Goal: Task Accomplishment & Management: Complete application form

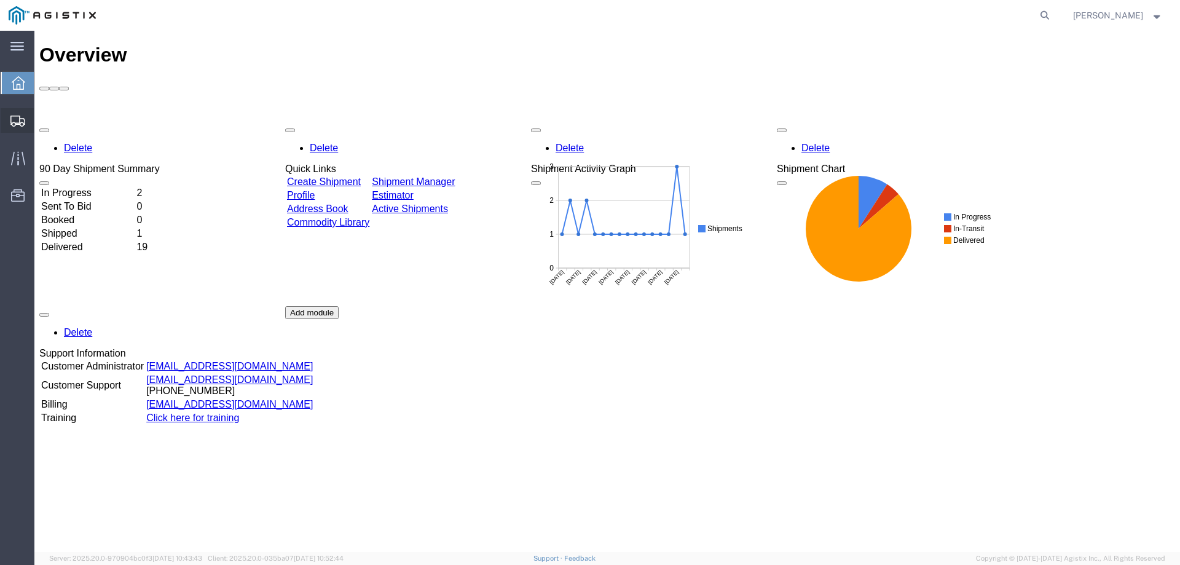
click at [0, 0] on span "Create Shipment" at bounding box center [0, 0] width 0 height 0
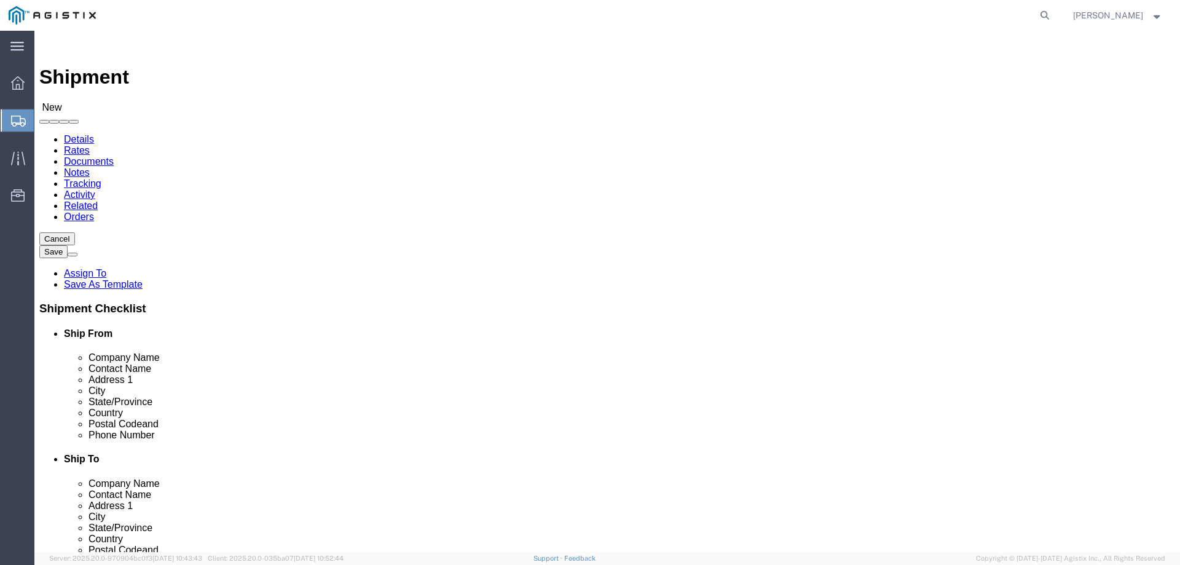
select select
click select "Select Madden Bolt PG&E"
select select "9596"
click select "Select Madden Bolt PG&E"
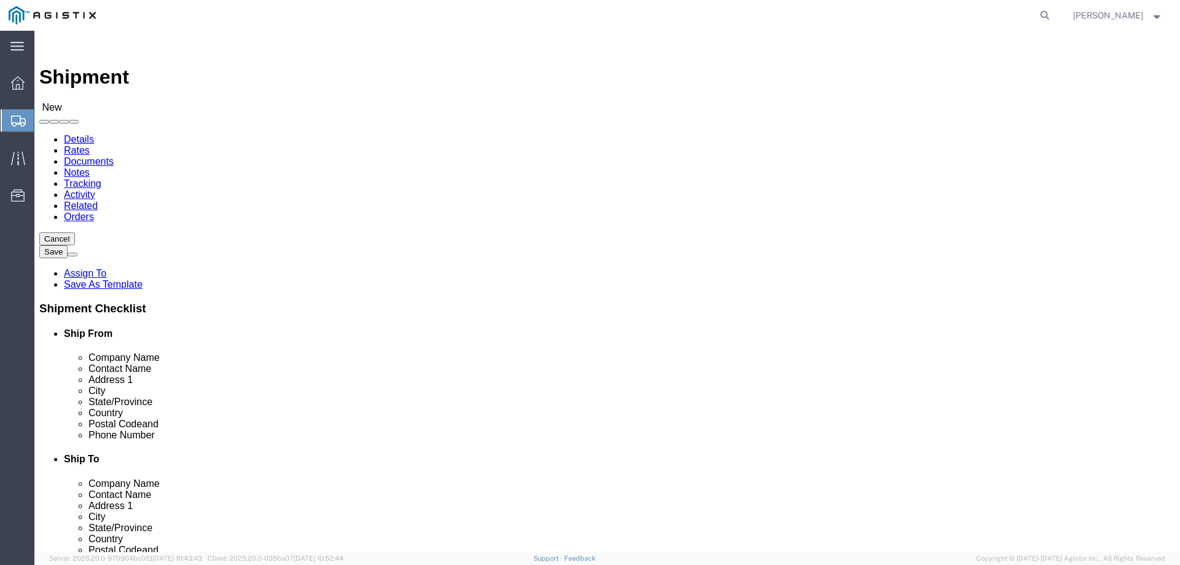
select select
click select "Select"
select select "23082"
click select "Select All Others [GEOGRAPHIC_DATA] [GEOGRAPHIC_DATA] [GEOGRAPHIC_DATA] [GEOGRA…"
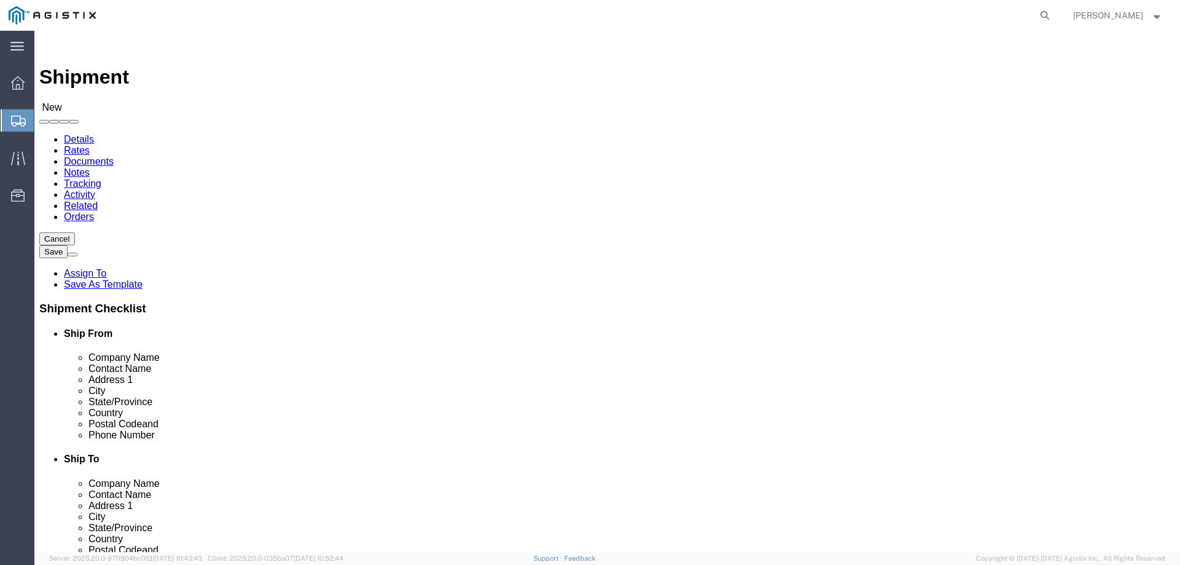
select select "MYPROFILE"
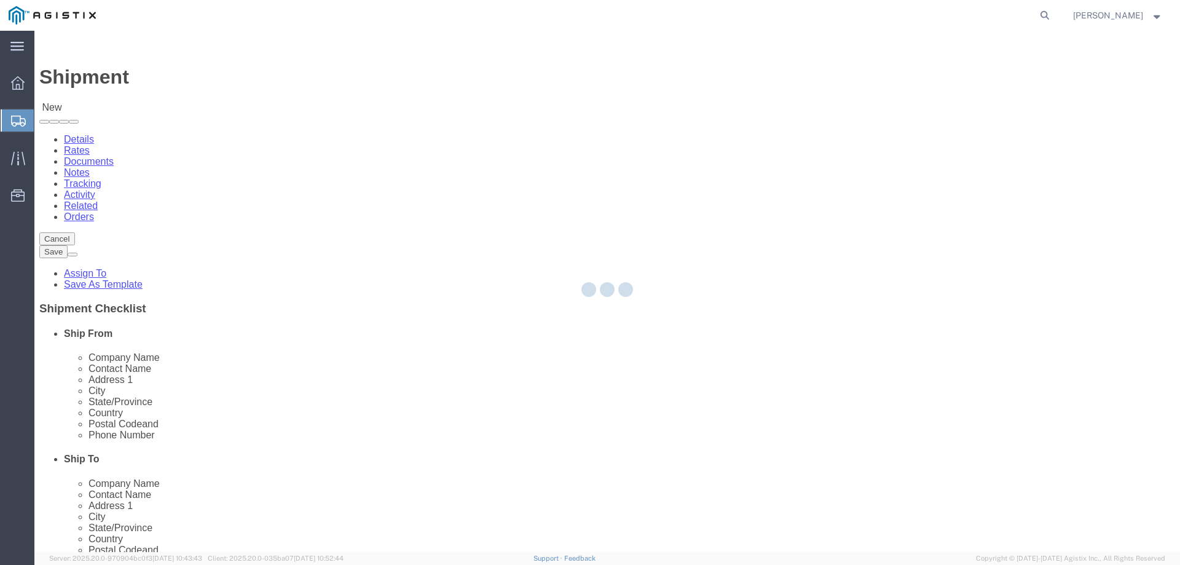
select select "[GEOGRAPHIC_DATA]"
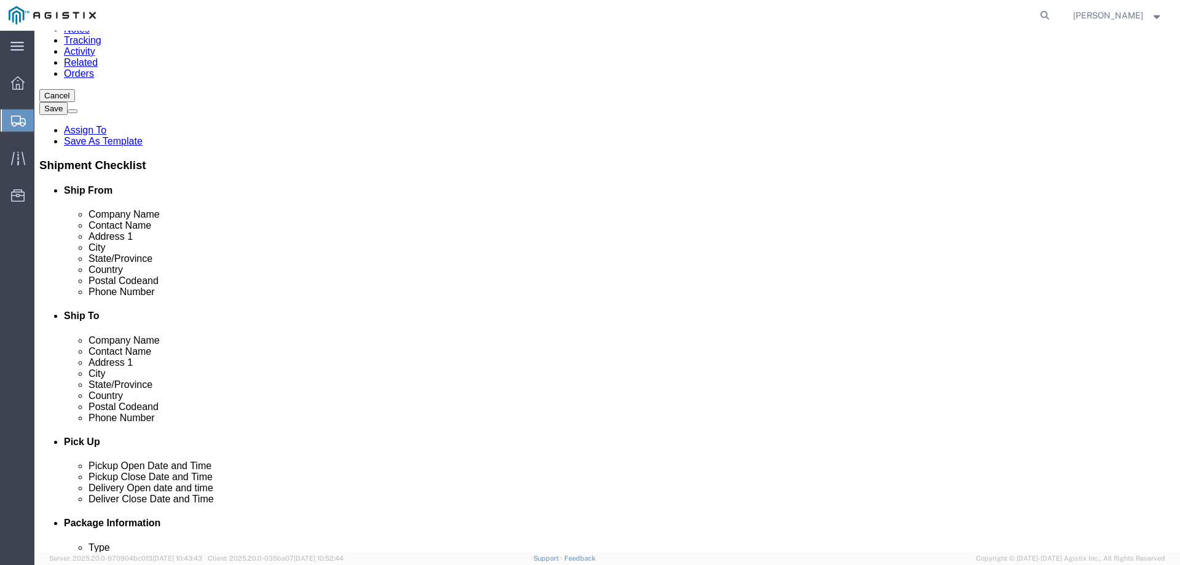
scroll to position [139, 0]
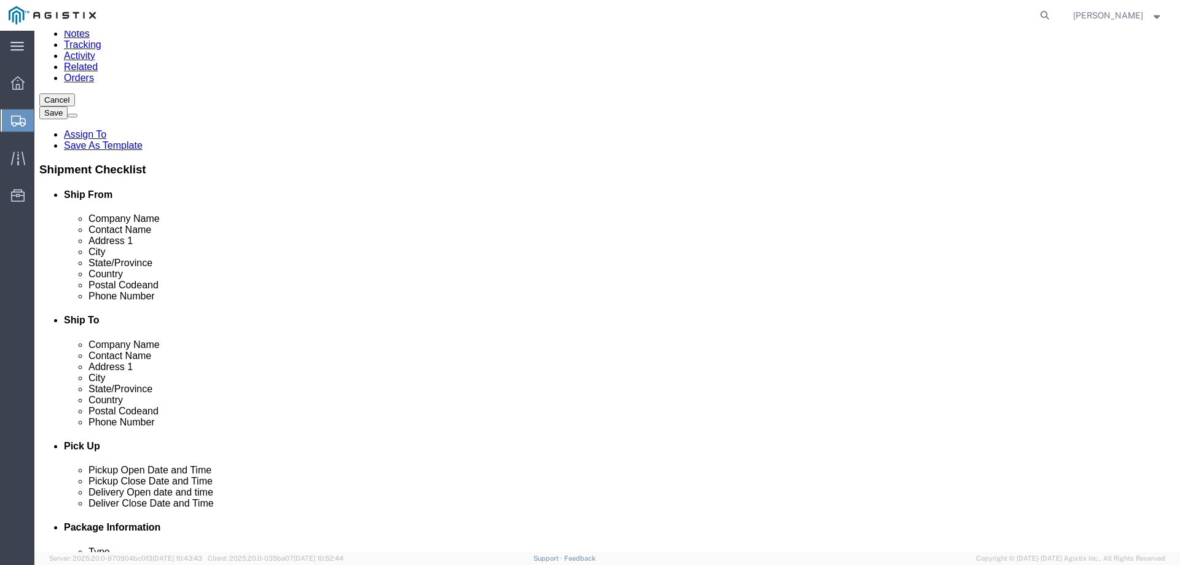
click input "text"
type input "P"
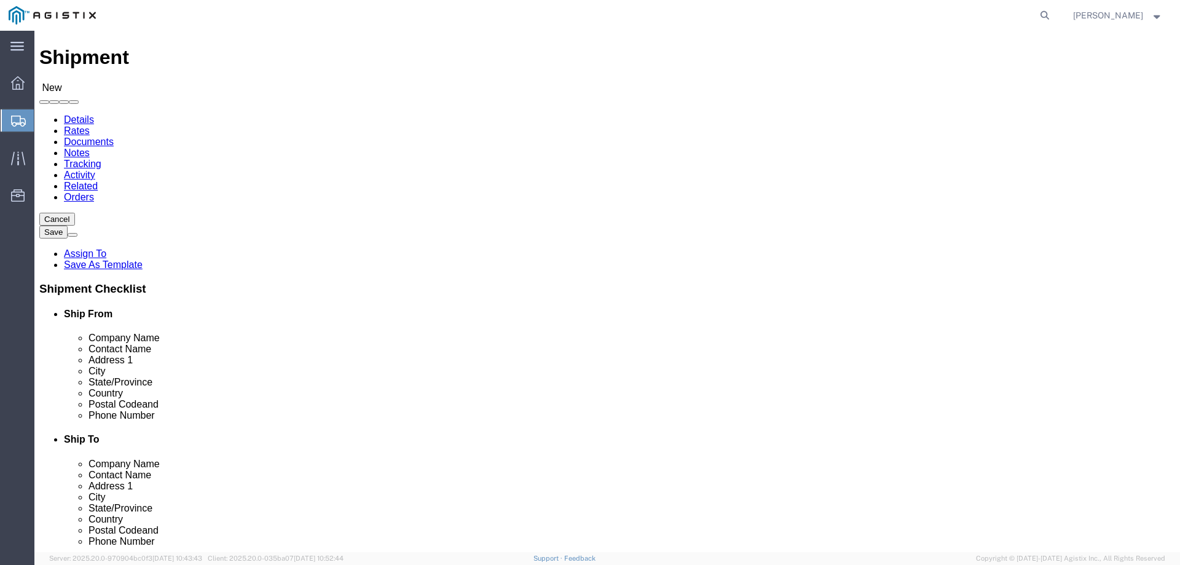
scroll to position [16, 0]
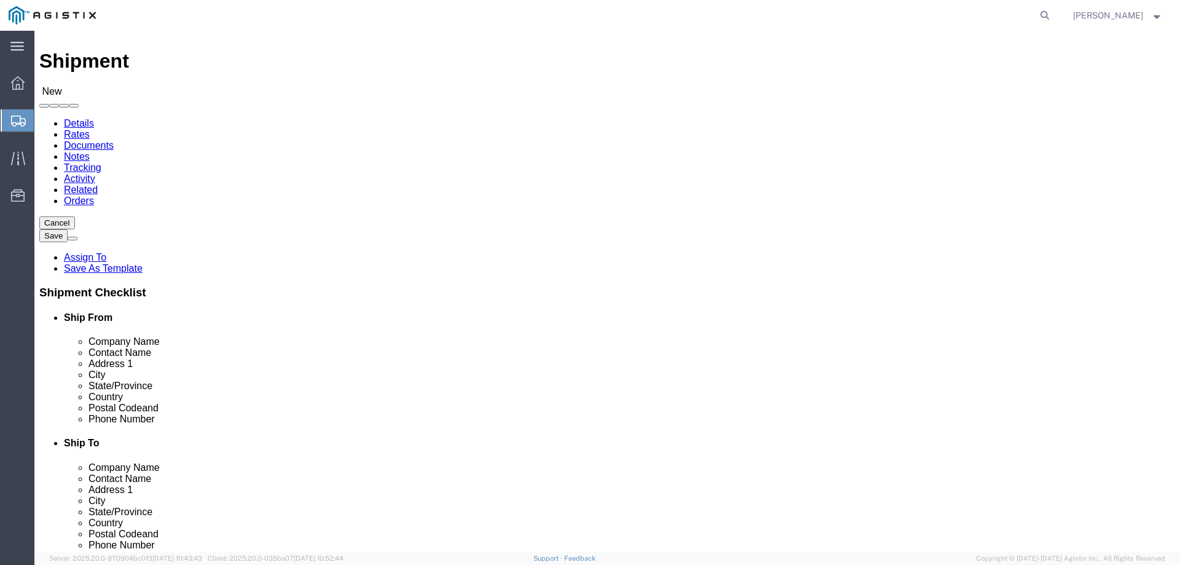
click span
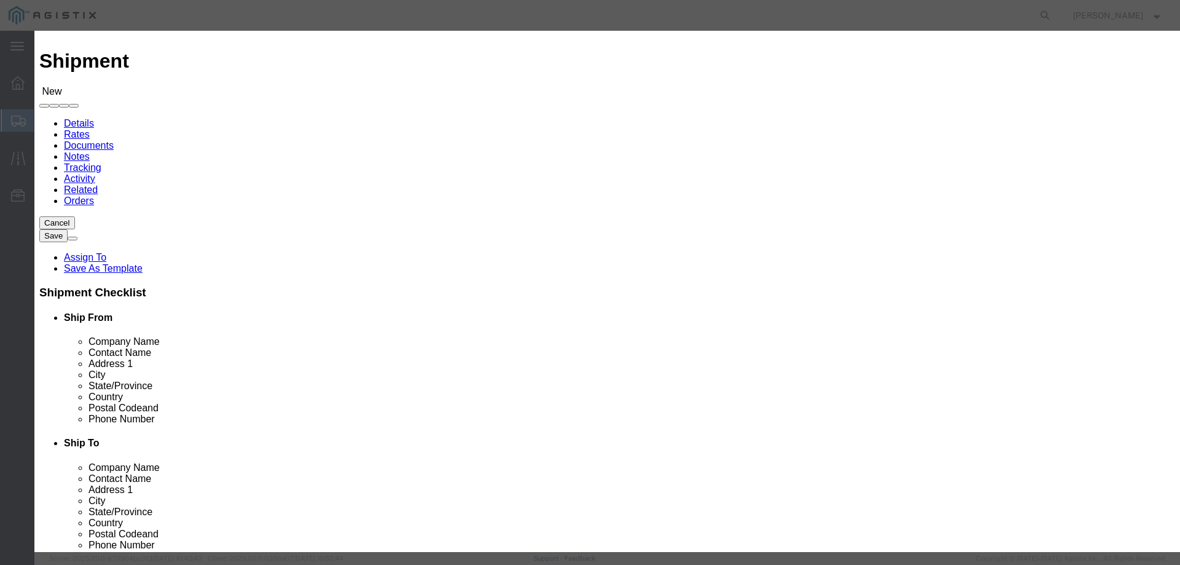
click select "Search by Address Book Name City Company Name Contact Name Country CustomerAlia…"
select select "city"
click select "Search by Address Book Name City Company Name Contact Name Country CustomerAlia…"
click input "text"
type input "[GEOGRAPHIC_DATA]"
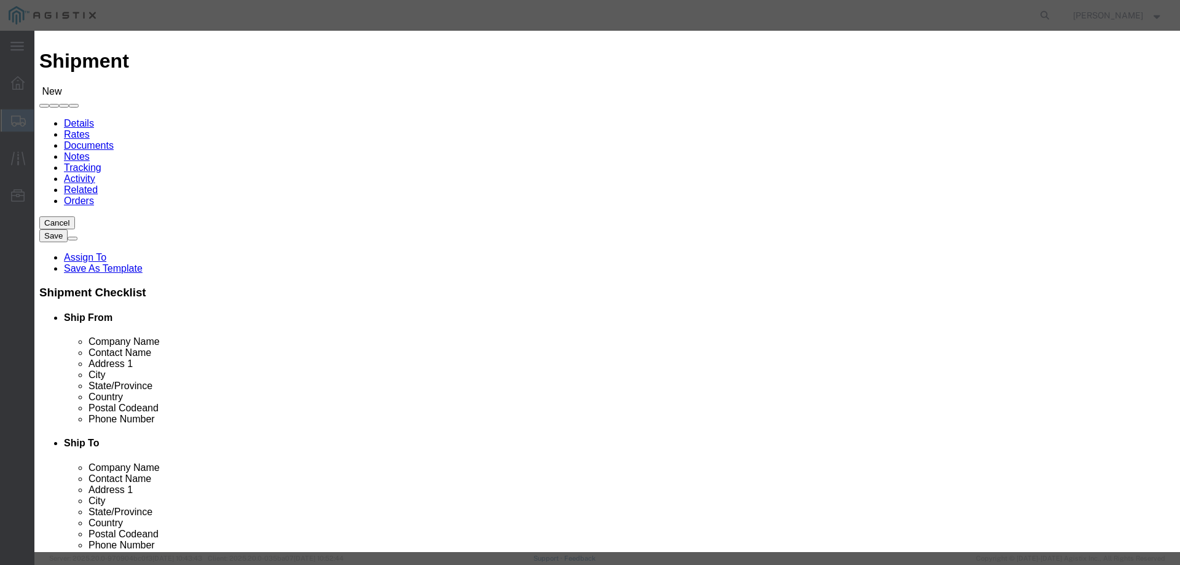
click icon "button"
click button "Select"
select select "CA"
click button "Close"
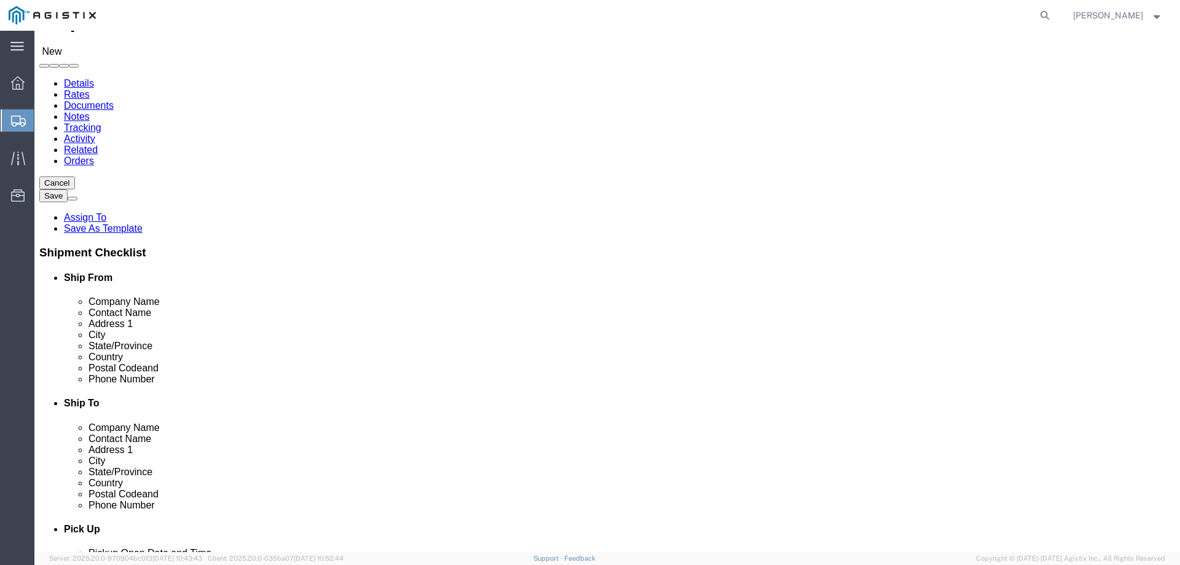
scroll to position [77, 0]
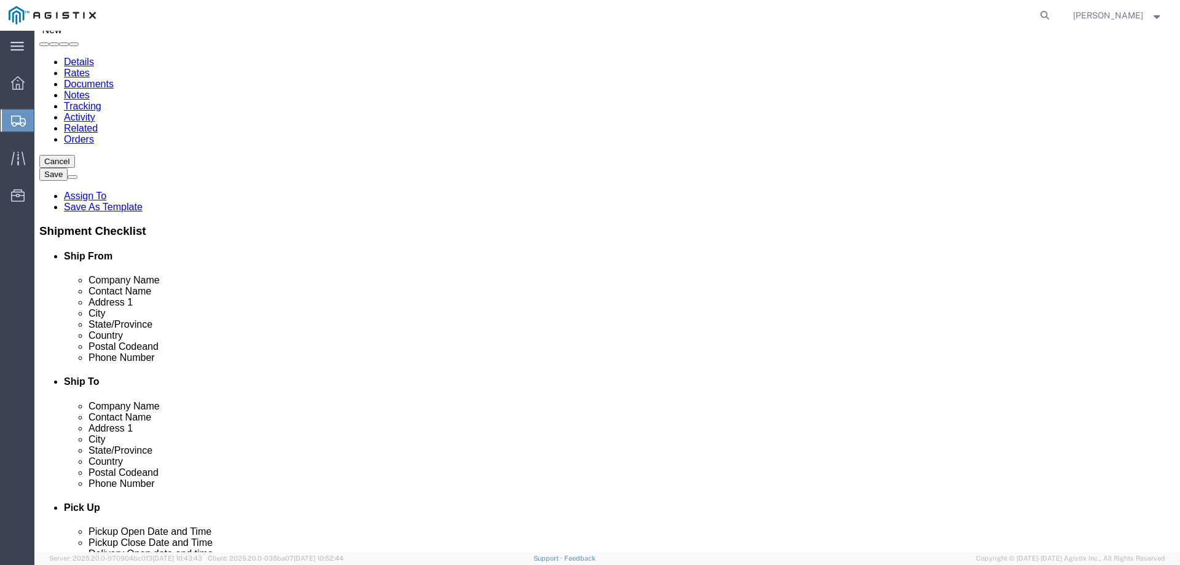
click input "text"
type input "[PERSON_NAME]"
click input "text"
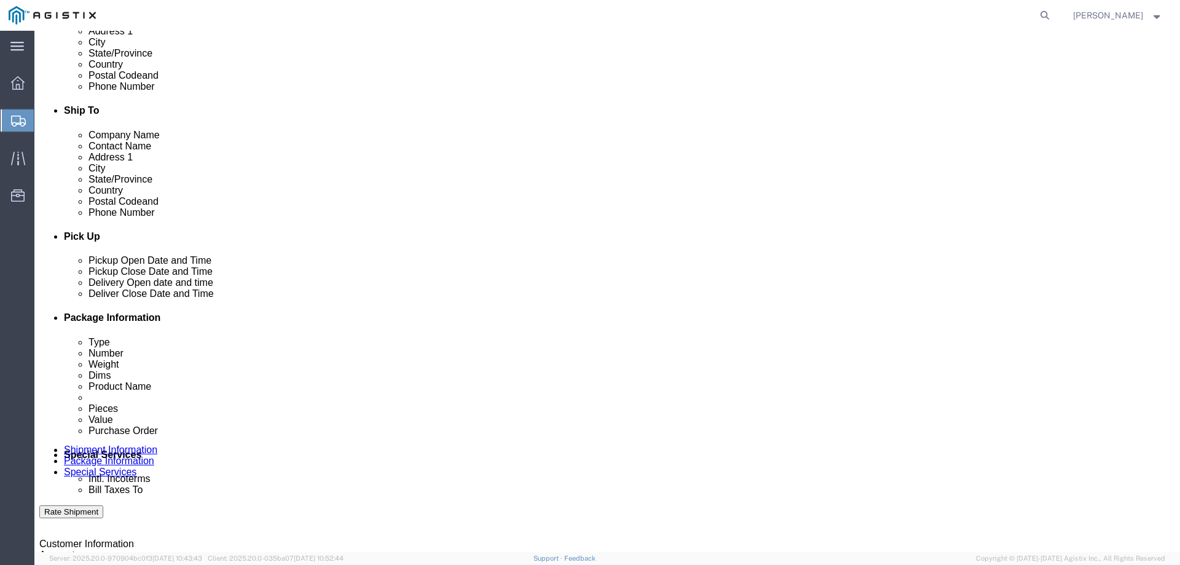
scroll to position [447, 0]
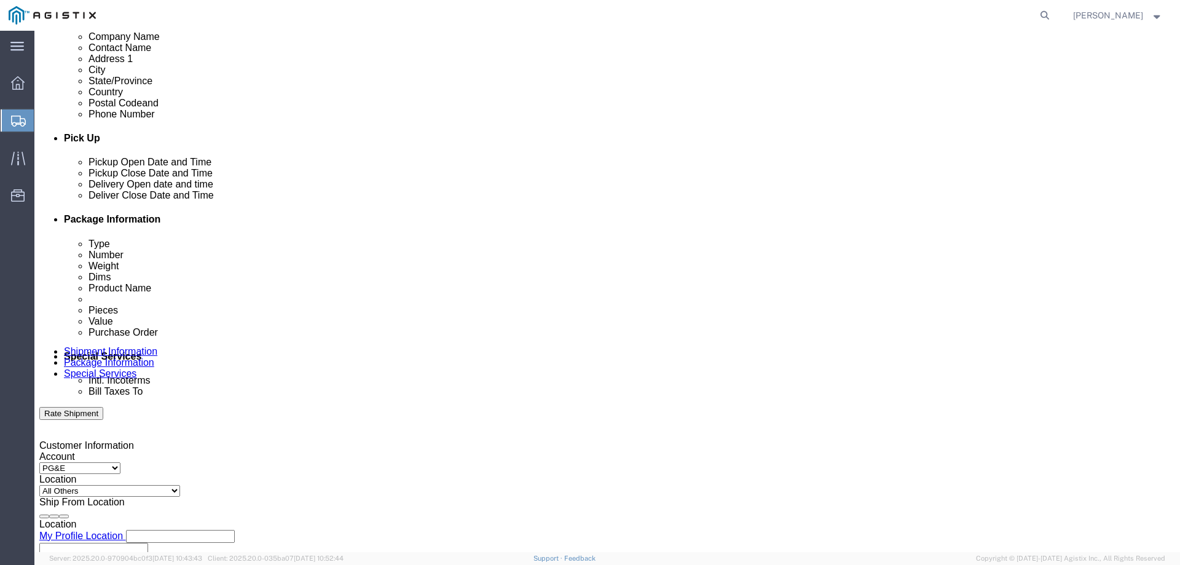
type input "[PHONE_NUMBER]"
click div "[DATE] 9:00 AM"
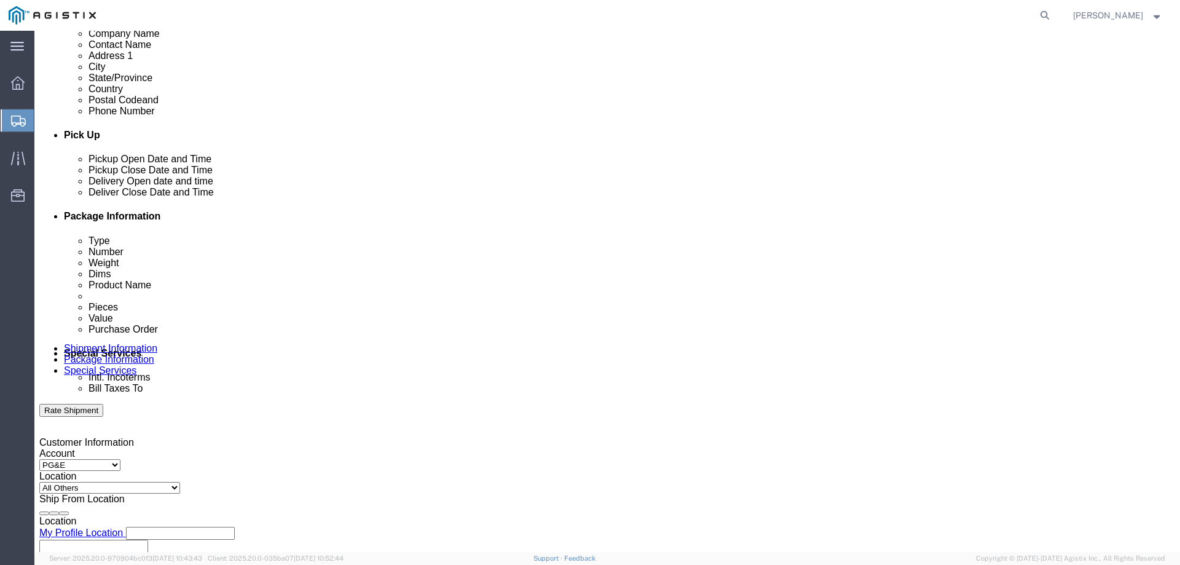
click div "[DATE] 9:00 AM"
click div "[DATE] 10:00 AM"
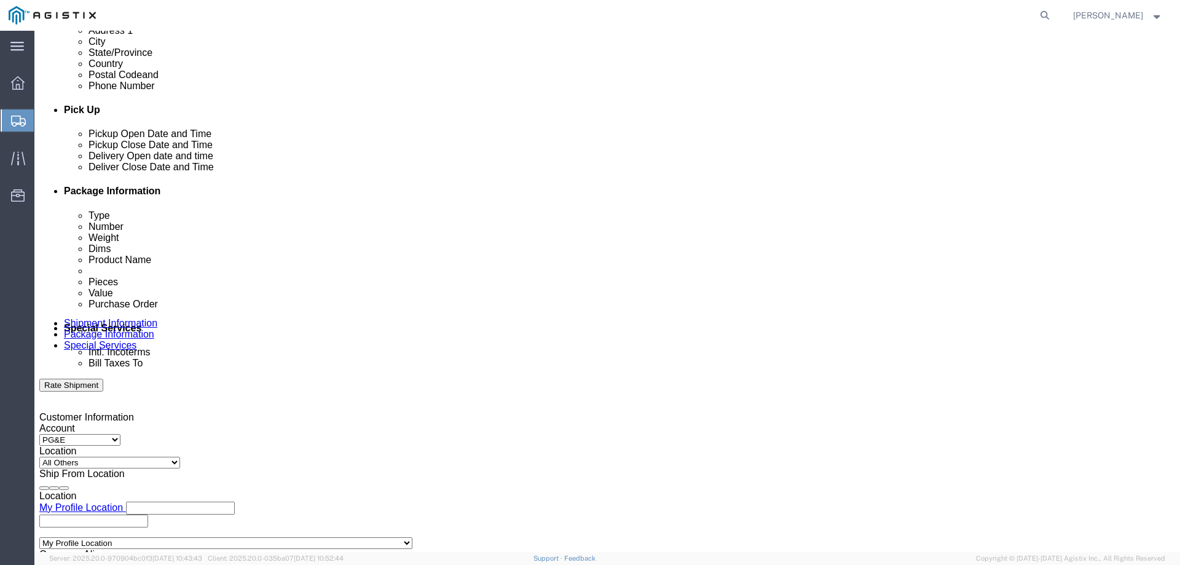
drag, startPoint x: 321, startPoint y: 512, endPoint x: 267, endPoint y: 511, distance: 54.1
click body "Shipment New Details Rates Documents Notes Tracking Activity Related Orders Can…"
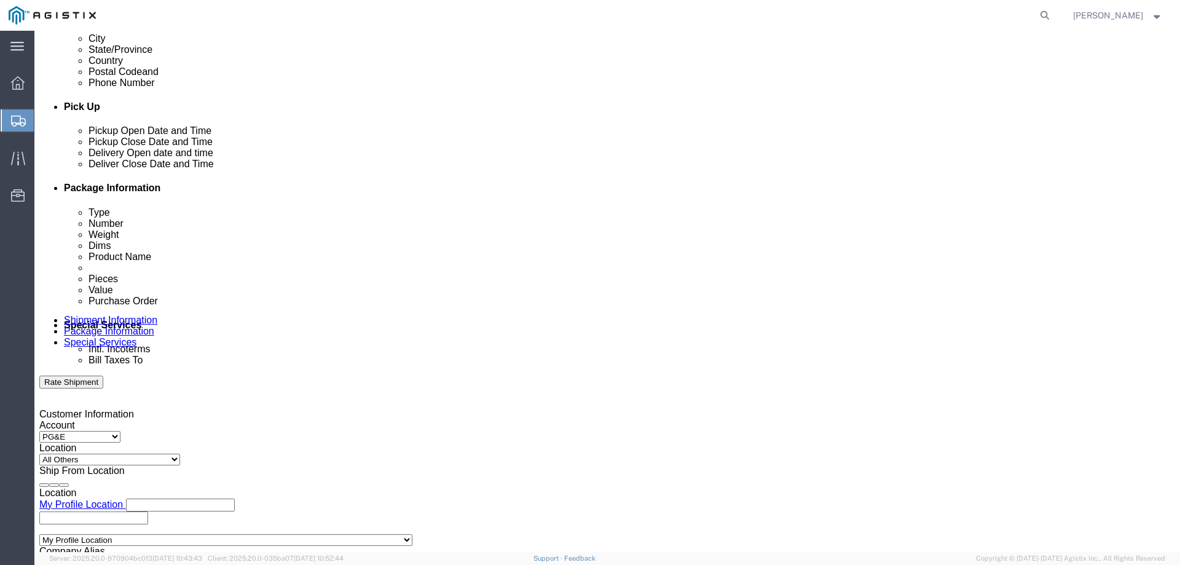
type input "3:00 PM"
click button "Apply"
click icon
click div
click button "Apply"
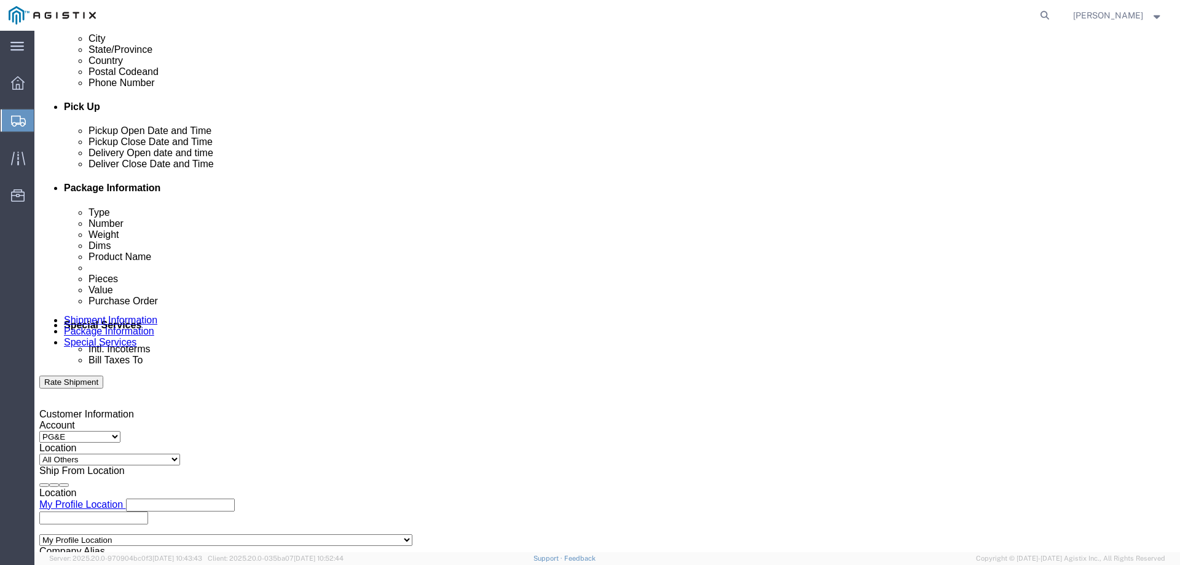
click div
click button "Apply"
click input "text"
type input "2701234193"
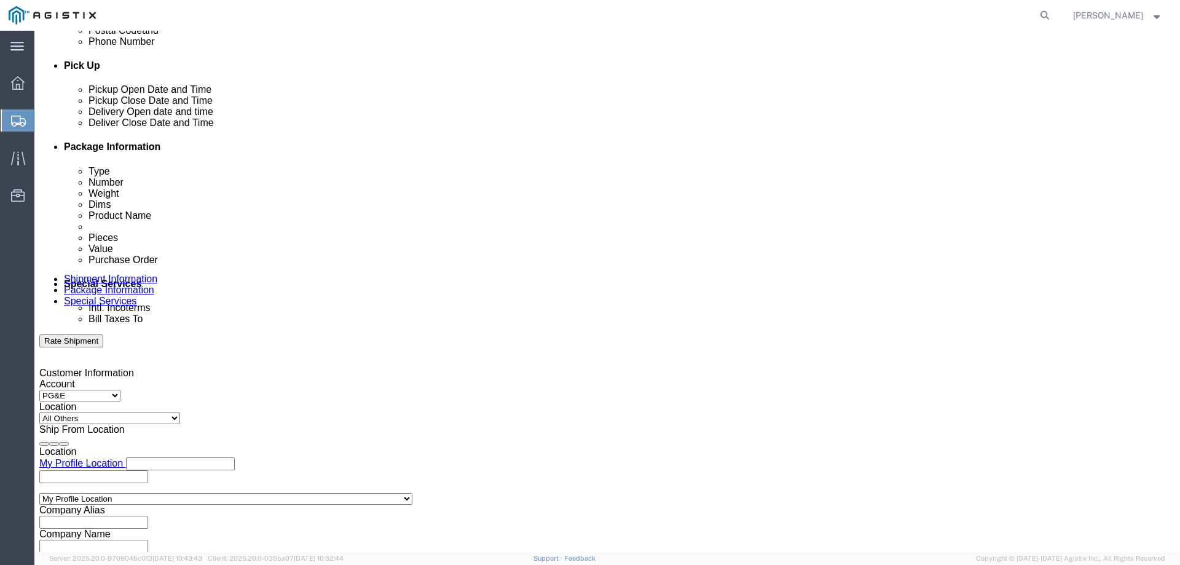
scroll to position [539, 0]
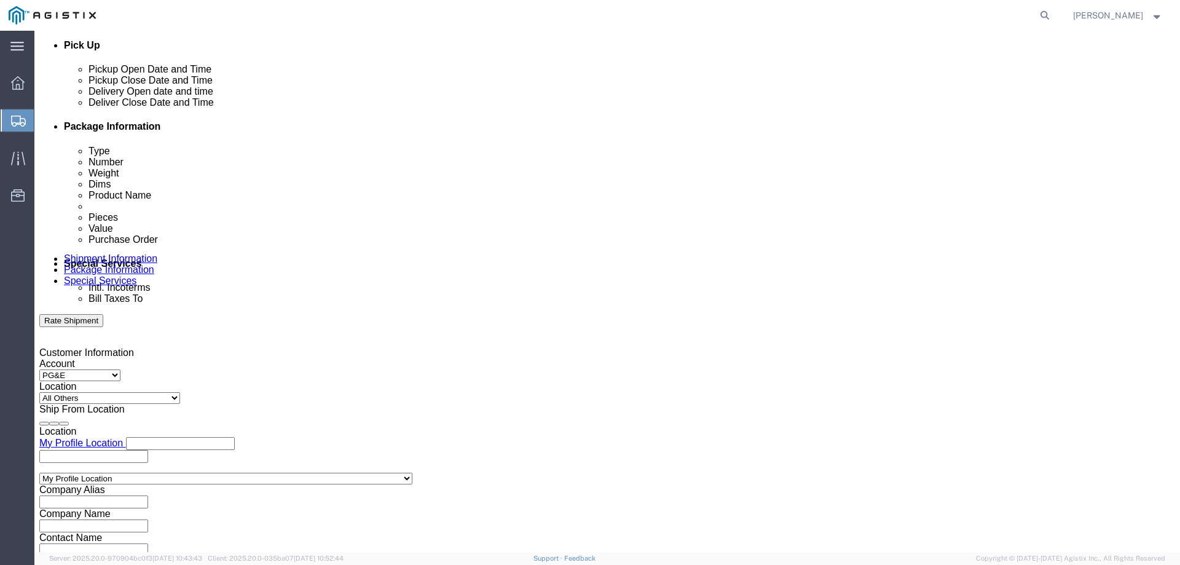
click select "Select Account Type Activity ID Airline Appointment Number ASN Batch Request # …"
select select "BOL"
click select "Select Account Type Activity ID Airline Appointment Number ASN Batch Request # …"
click input "text"
type input "154170"
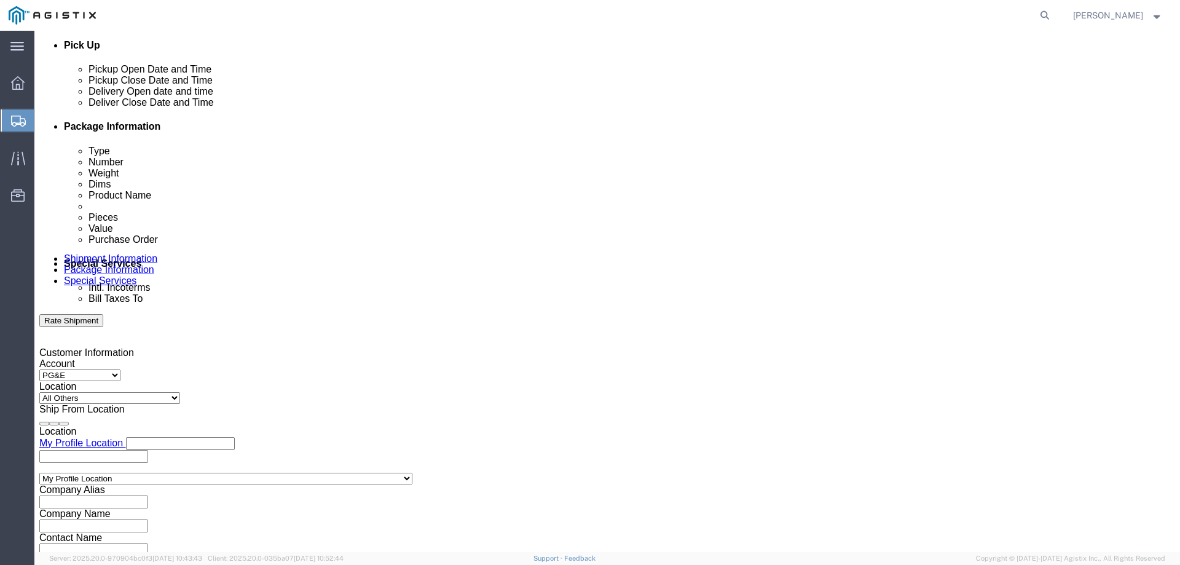
click select "Select Account Type Activity ID Airline Appointment Number ASN Batch Request # …"
click div "[DATE] 4:00 PM"
drag, startPoint x: 548, startPoint y: 425, endPoint x: 539, endPoint y: 410, distance: 16.9
click div "4:00 PM"
type input "0800 am"
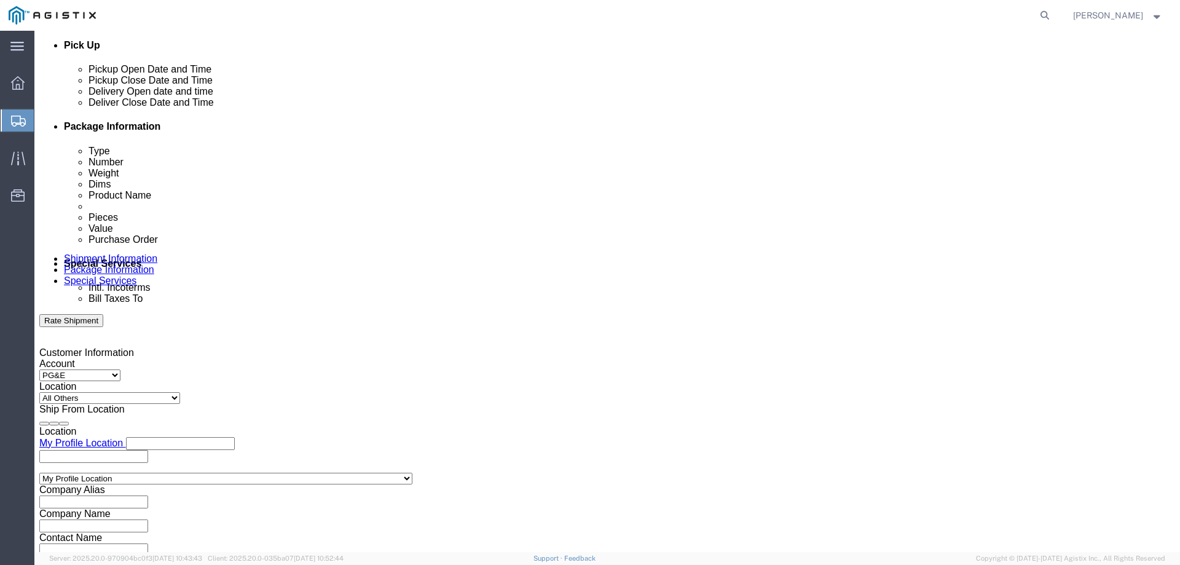
click button "Apply"
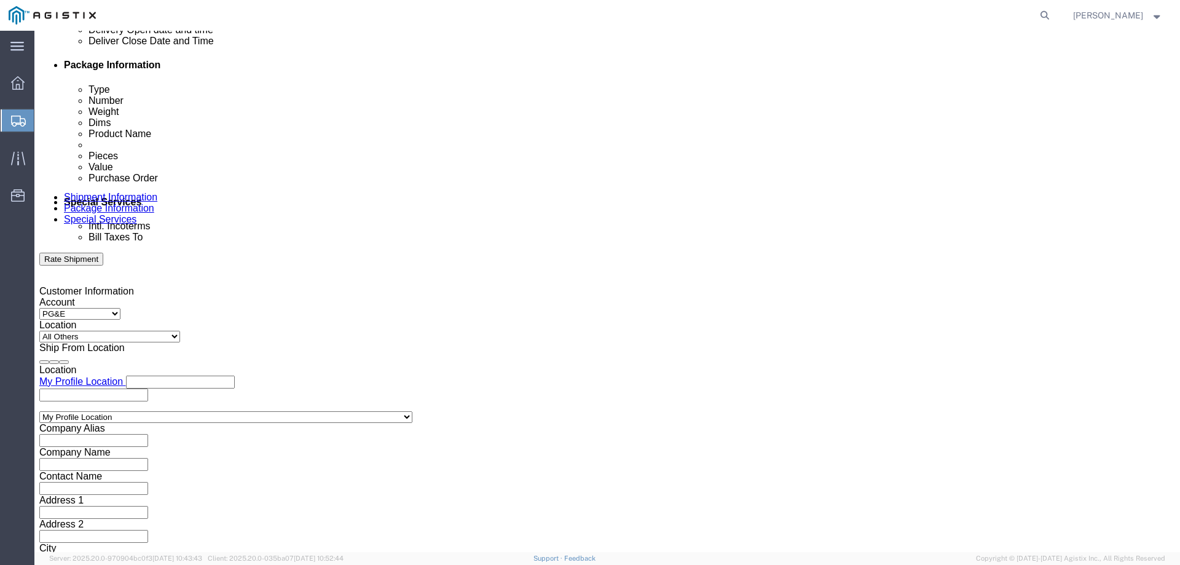
click select "Select Account Type Activity ID Airline Appointment Number ASN Batch Request # …"
select select "PURCHORD"
click select "Select Account Type Activity ID Airline Appointment Number ASN Batch Request # …"
click input "text"
type input "666558"
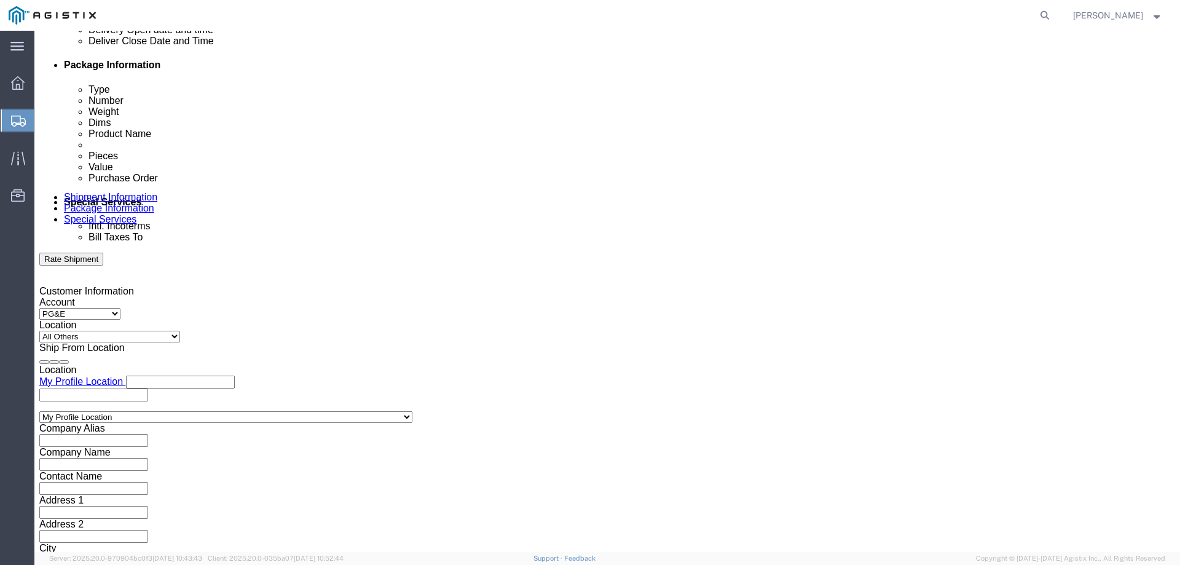
click select "Select Air Less than Truckload Multi-Leg Ocean Freight Rail Small Parcel Truckl…"
select select "LTL"
click select "Select Air Less than Truckload Multi-Leg Ocean Freight Rail Small Parcel Truckl…"
click button "Continue"
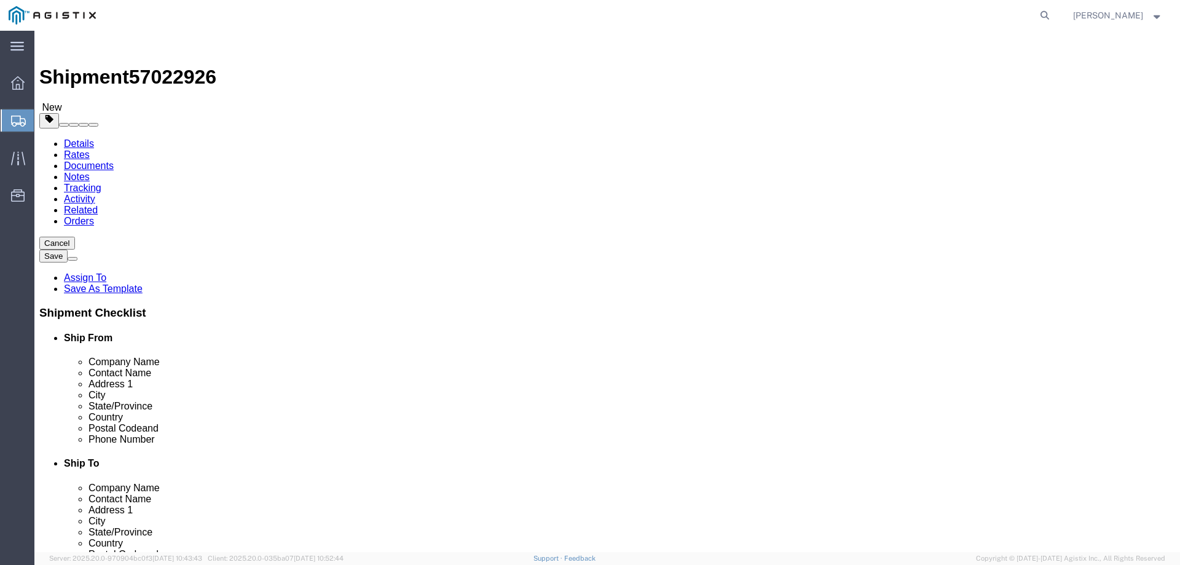
click select "Select Bulk Bundle(s) Cardboard Box(es) Carton(s) Crate(s) Drum(s) (Fiberboard)…"
select select "PONS"
click select "Select Bulk Bundle(s) Cardboard Box(es) Carton(s) Crate(s) Drum(s) (Fiberboard)…"
click input "text"
type input "96"
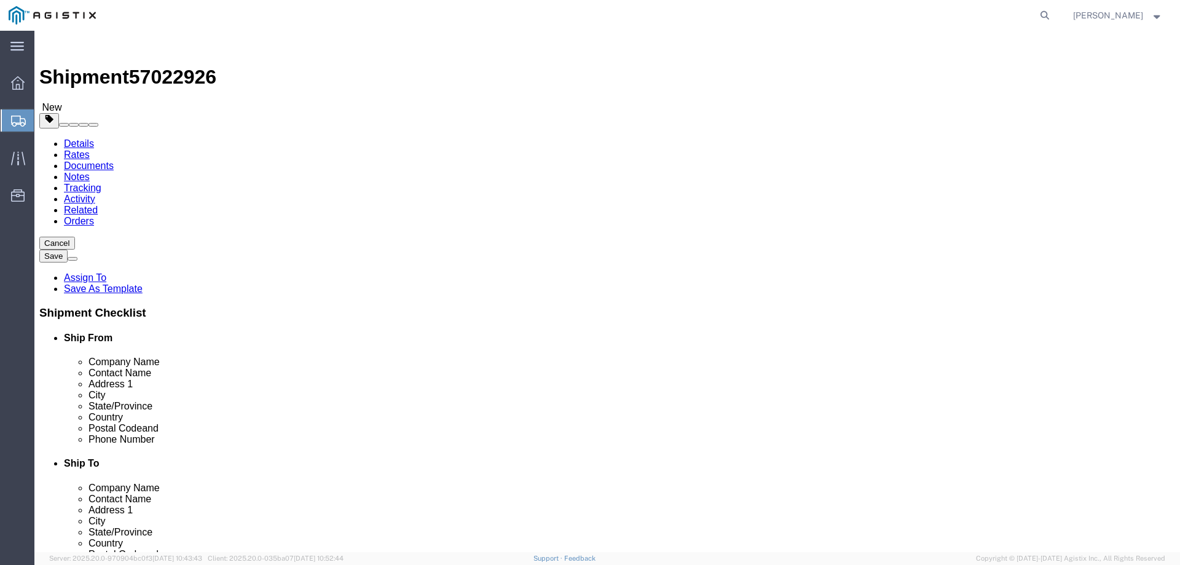
type input "48"
type input "14"
type input "2092"
click link "Add Content"
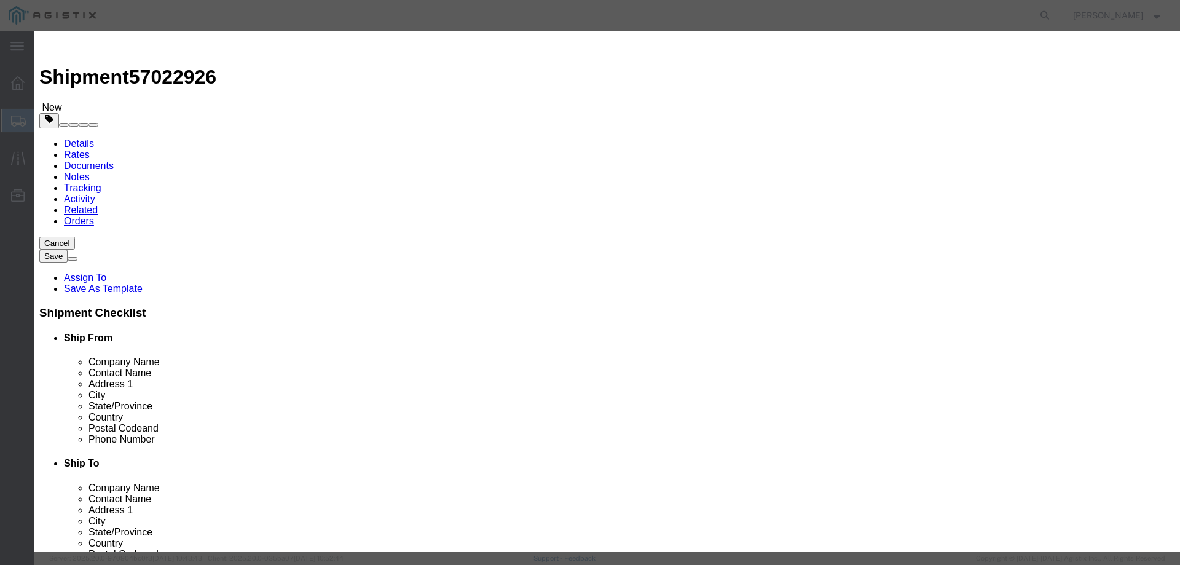
drag, startPoint x: 433, startPoint y: 98, endPoint x: 460, endPoint y: 74, distance: 36.2
click input "text"
type input "s"
type input "STEEL RODS"
click input "0"
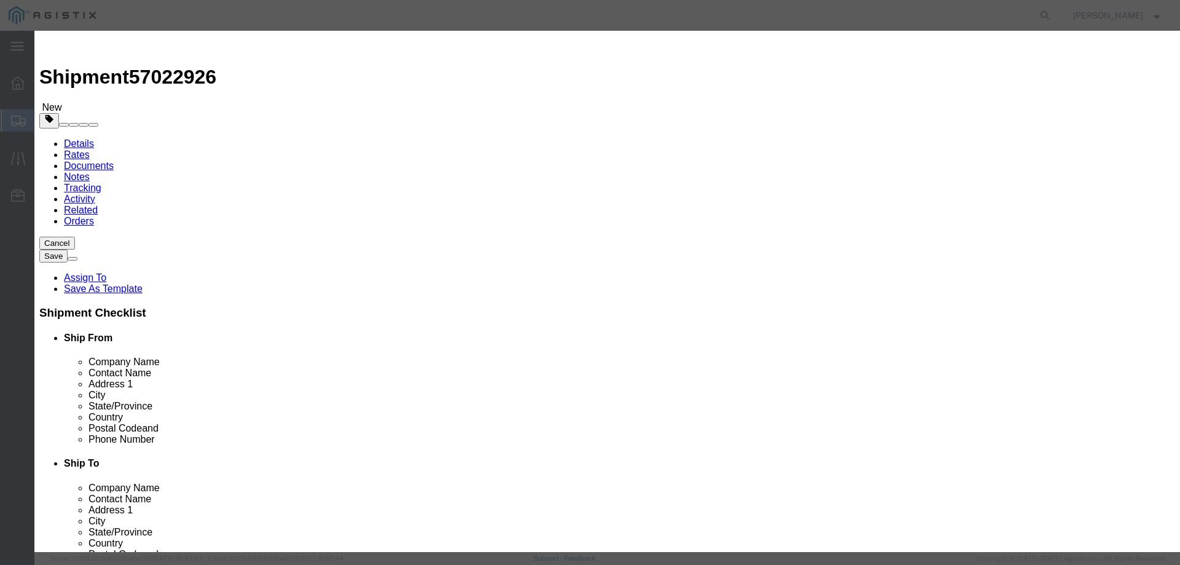
drag, startPoint x: 407, startPoint y: 116, endPoint x: 341, endPoint y: 117, distance: 65.8
click div "Pieces 0 Select Bag Barrels 100Board Feet Bottle Box Blister Pack Carats Can Ca…"
click input "text"
click input "0"
drag, startPoint x: 382, startPoint y: 121, endPoint x: 328, endPoint y: 116, distance: 54.3
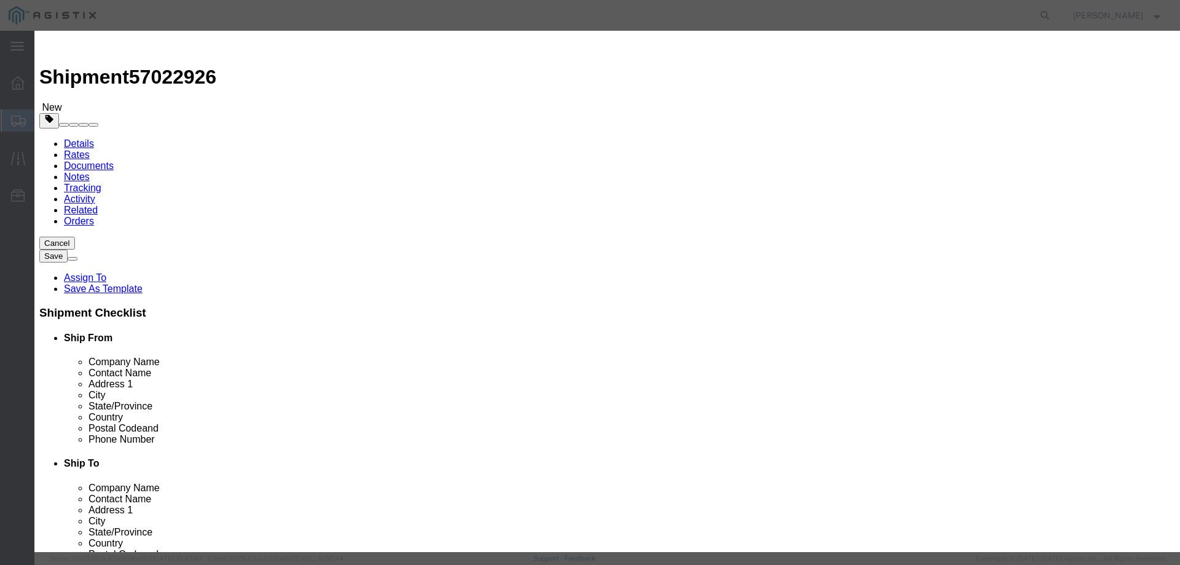
click div "Pieces 0 Select Bag Barrels 100Board Feet Bottle Box Blister Pack Carats Can Ca…"
type input "104"
click input "text"
drag, startPoint x: 386, startPoint y: 139, endPoint x: 444, endPoint y: 131, distance: 57.7
click input "text"
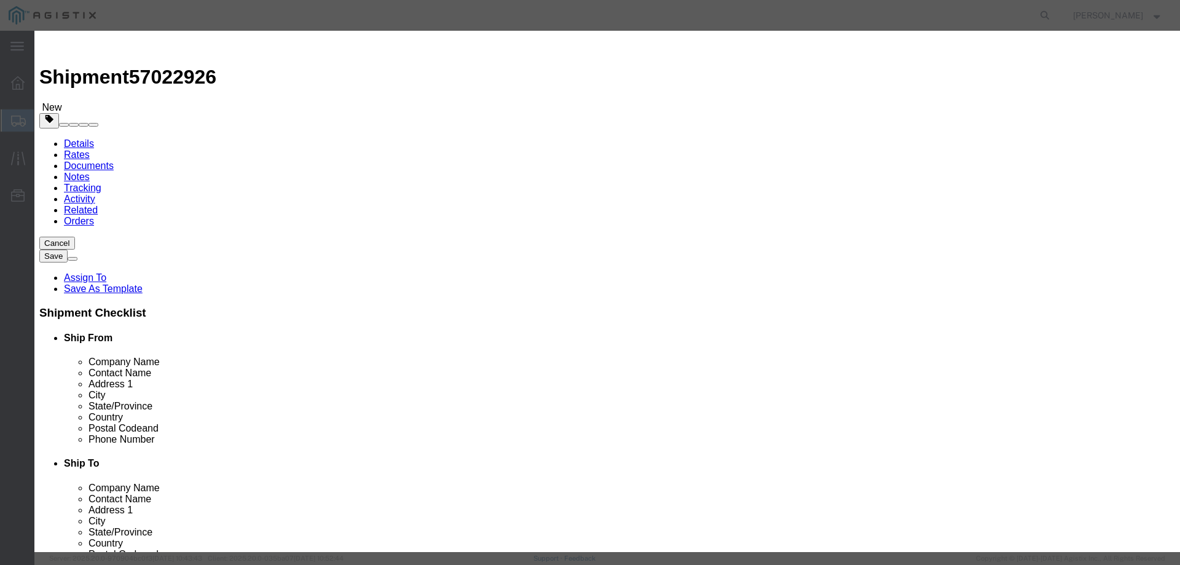
type input "5052"
click select "Select 50 55 60 65 70 85 92.5 100 125 175 250 300 400"
select select "50"
click select "Select 50 55 60 65 70 85 92.5 100 125 175 250 300 400"
click button "Save & Close"
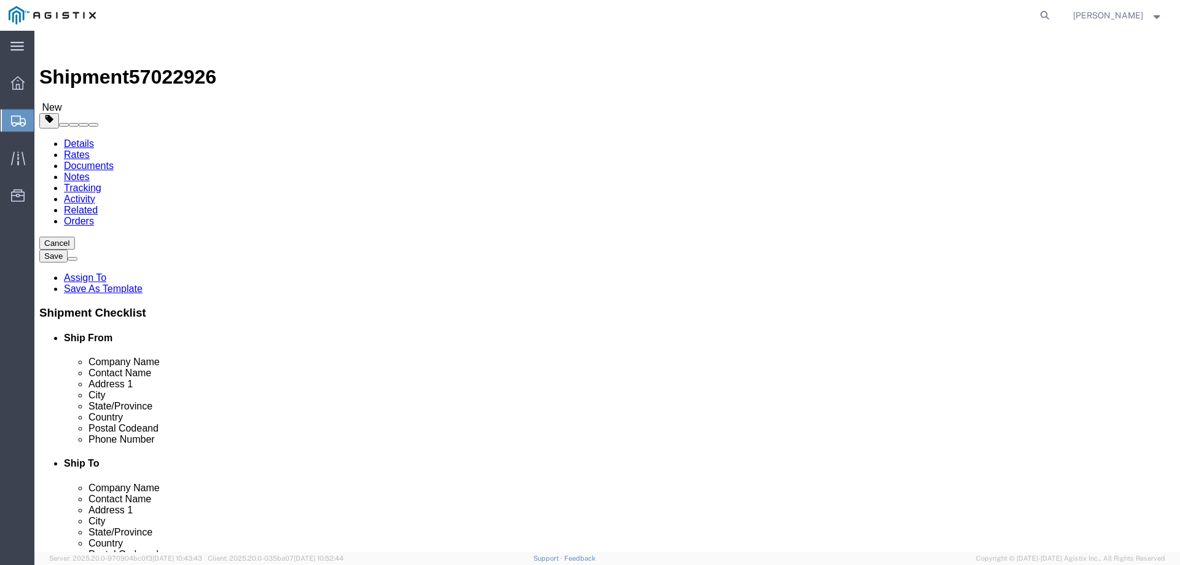
click link "Add Package"
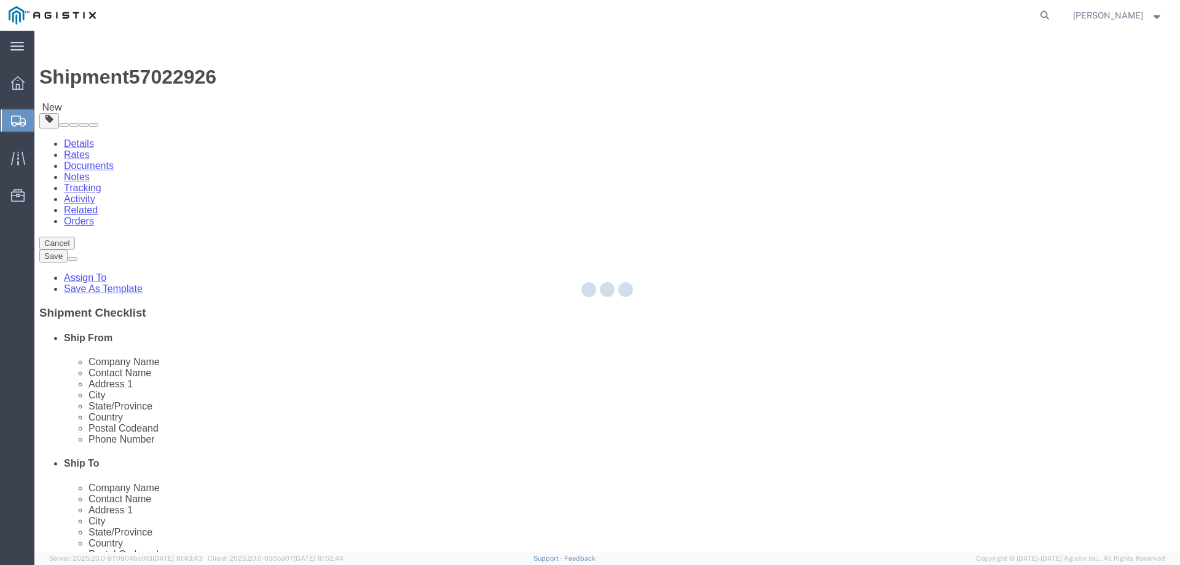
select select "PONS"
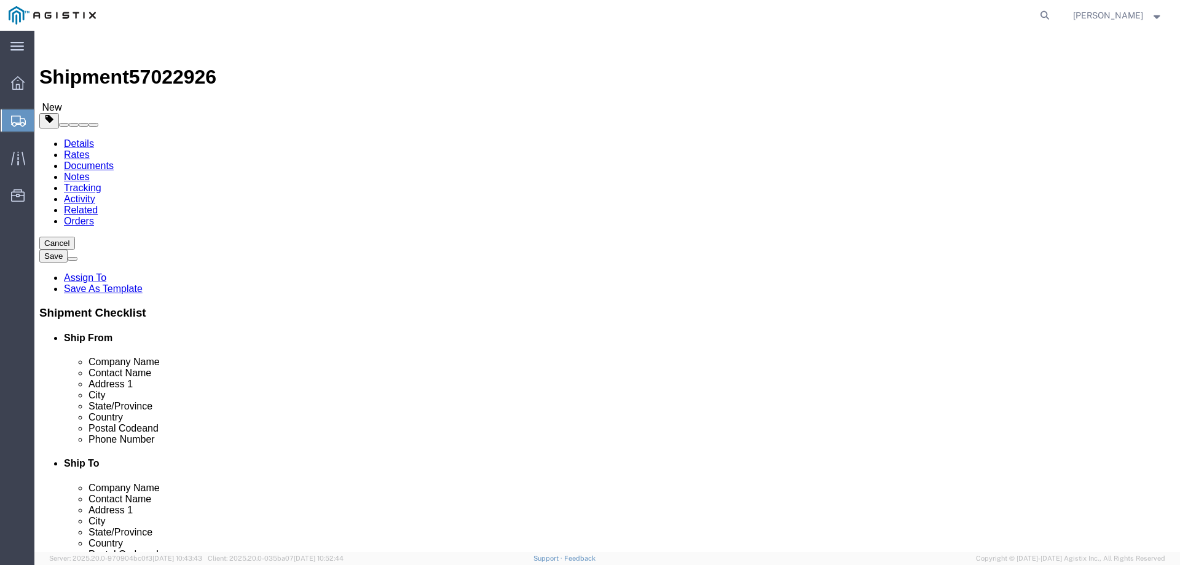
click select "Select Bulk Bundle(s) Cardboard Box(es) Carton(s) Crate(s) Drum(s) (Fiberboard)…"
select select "PSNS"
click select "Select Bulk Bundle(s) Cardboard Box(es) Carton(s) Crate(s) Drum(s) (Fiberboard)…"
click input "text"
type input "62"
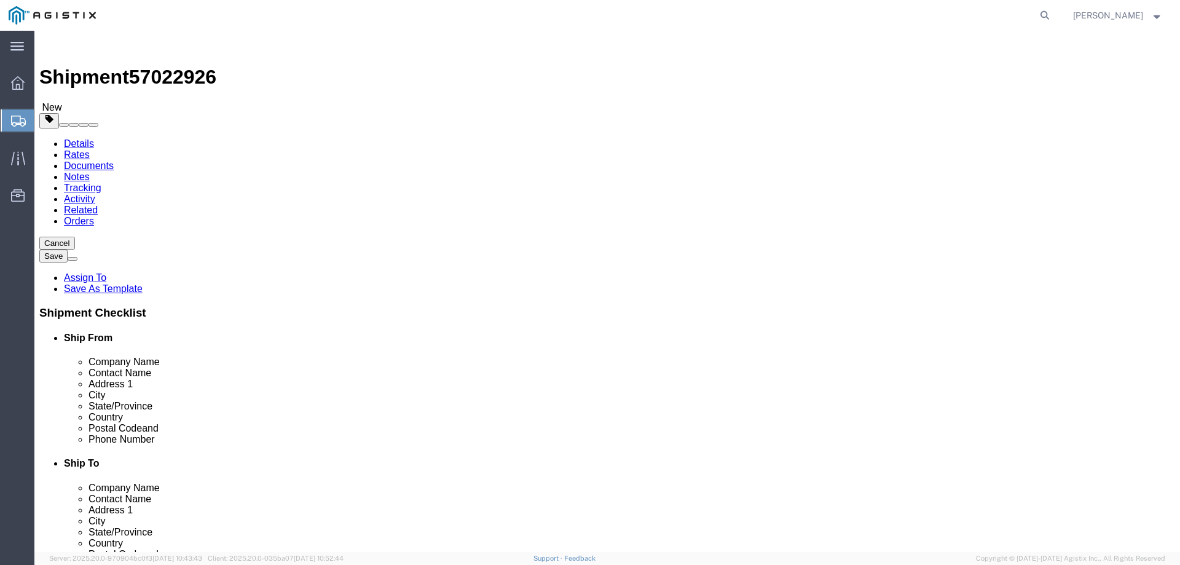
type input "48"
type input "20"
click input "0.00"
drag, startPoint x: 644, startPoint y: 308, endPoint x: 603, endPoint y: 309, distance: 41.2
click div "0.00 Select kgs lbs"
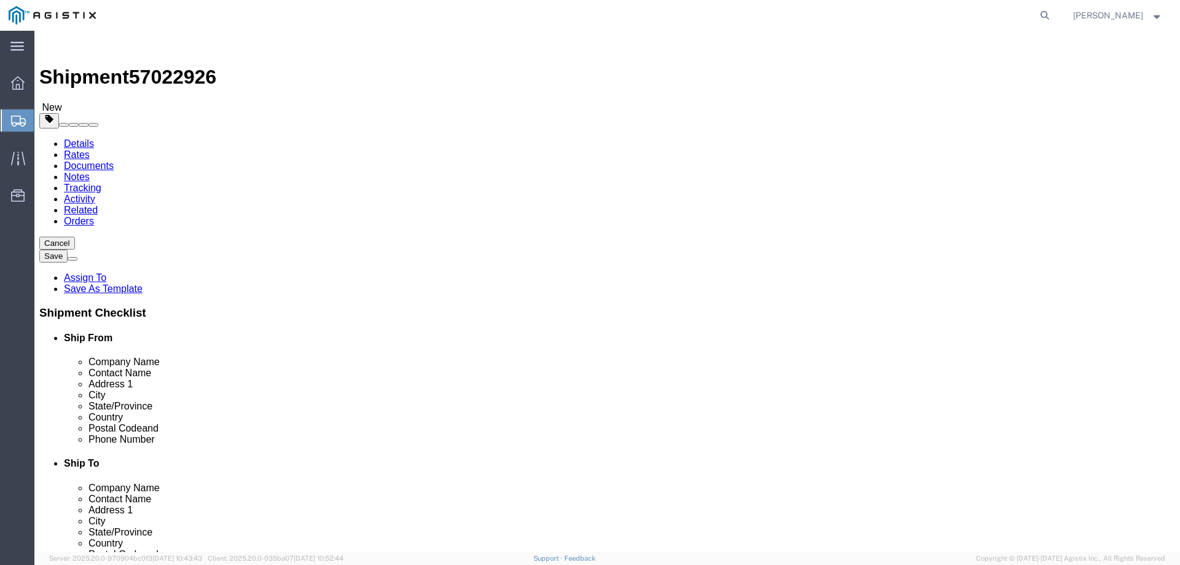
type input "1211"
click span
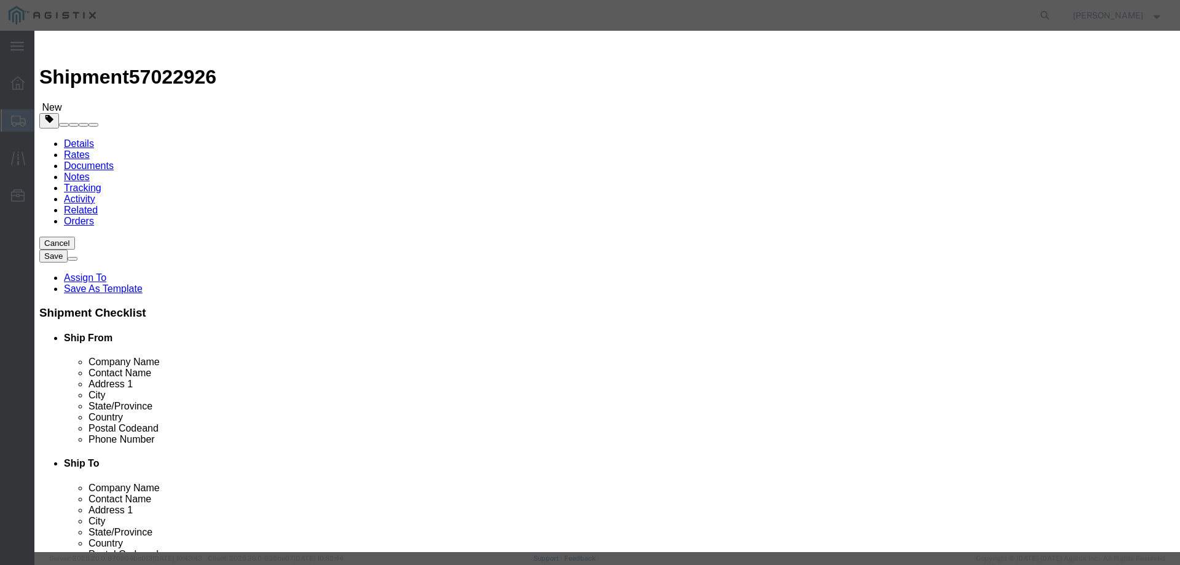
click input "text"
type input "s"
type input "STEEL RODS"
type input "160"
click input "text"
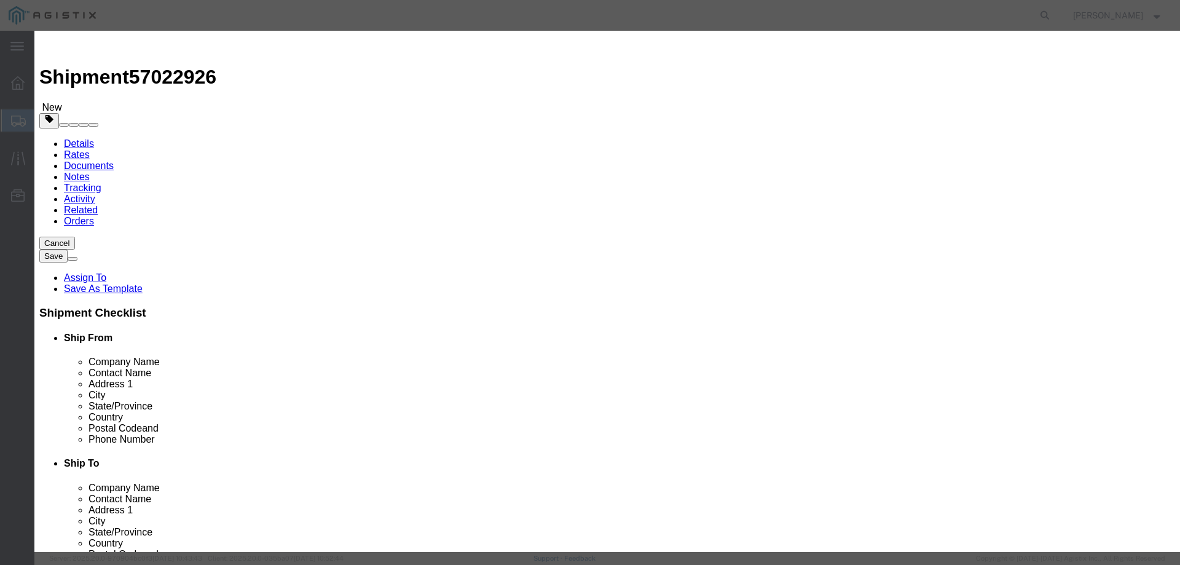
drag, startPoint x: 383, startPoint y: 141, endPoint x: 405, endPoint y: 137, distance: 22.5
click input "text"
type input "3280"
click select "Select 50 55 60 65 70 85 92.5 100 125 175 250 300 400"
select select "50"
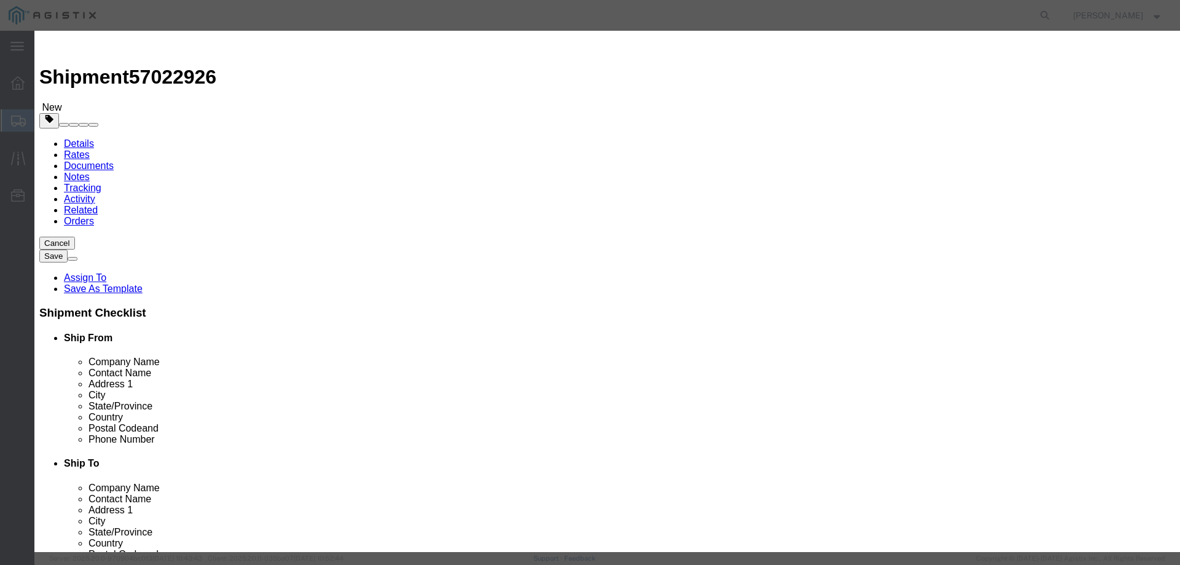
click select "Select 50 55 60 65 70 85 92.5 100 125 175 250 300 400"
click button "Save & Close"
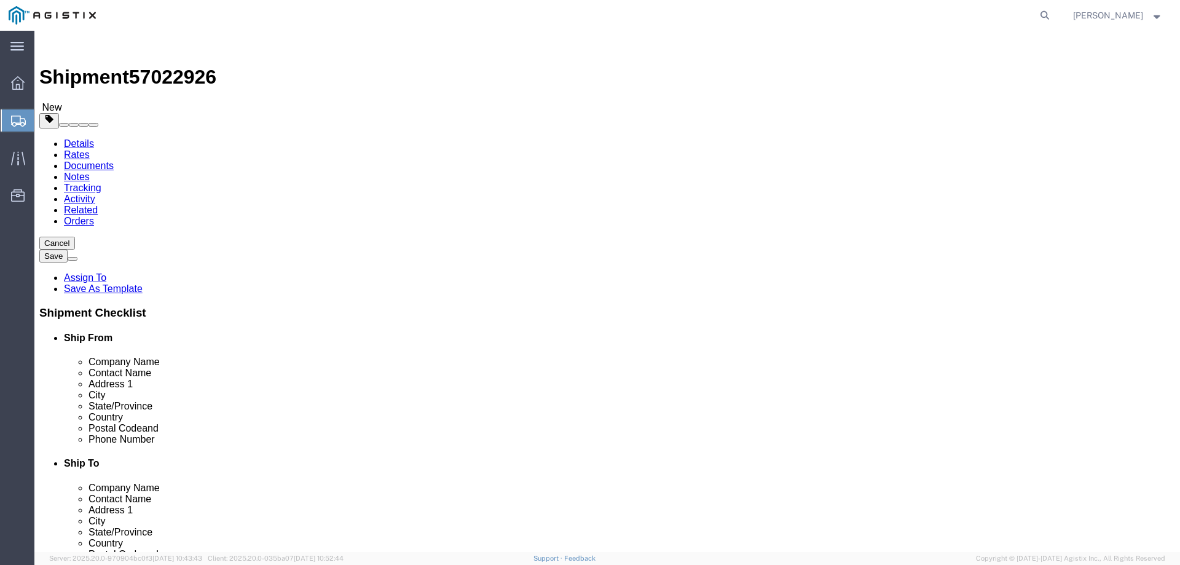
click button "Rate Shipment"
